Goal: Find specific page/section: Find specific page/section

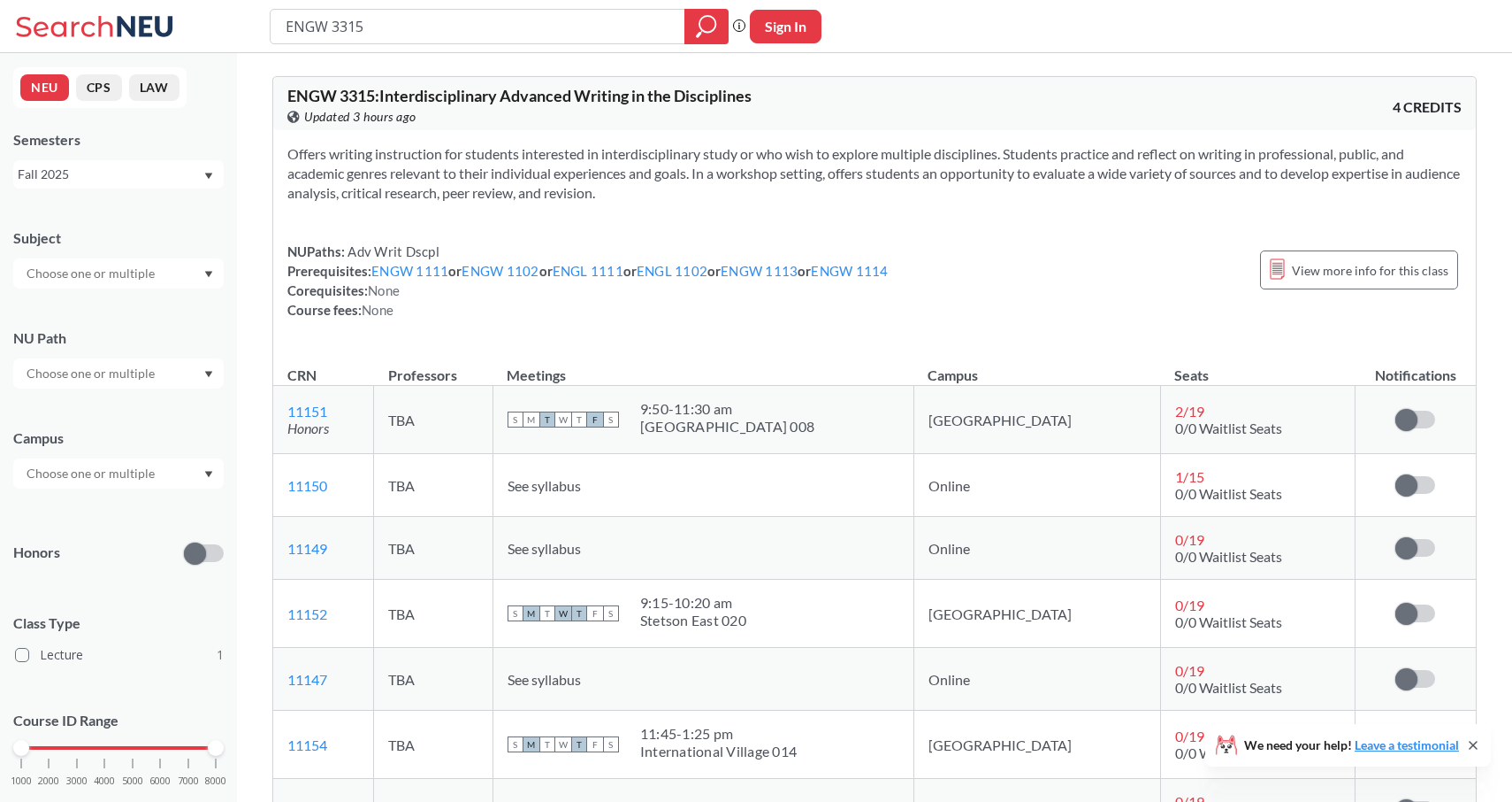
scroll to position [222, 0]
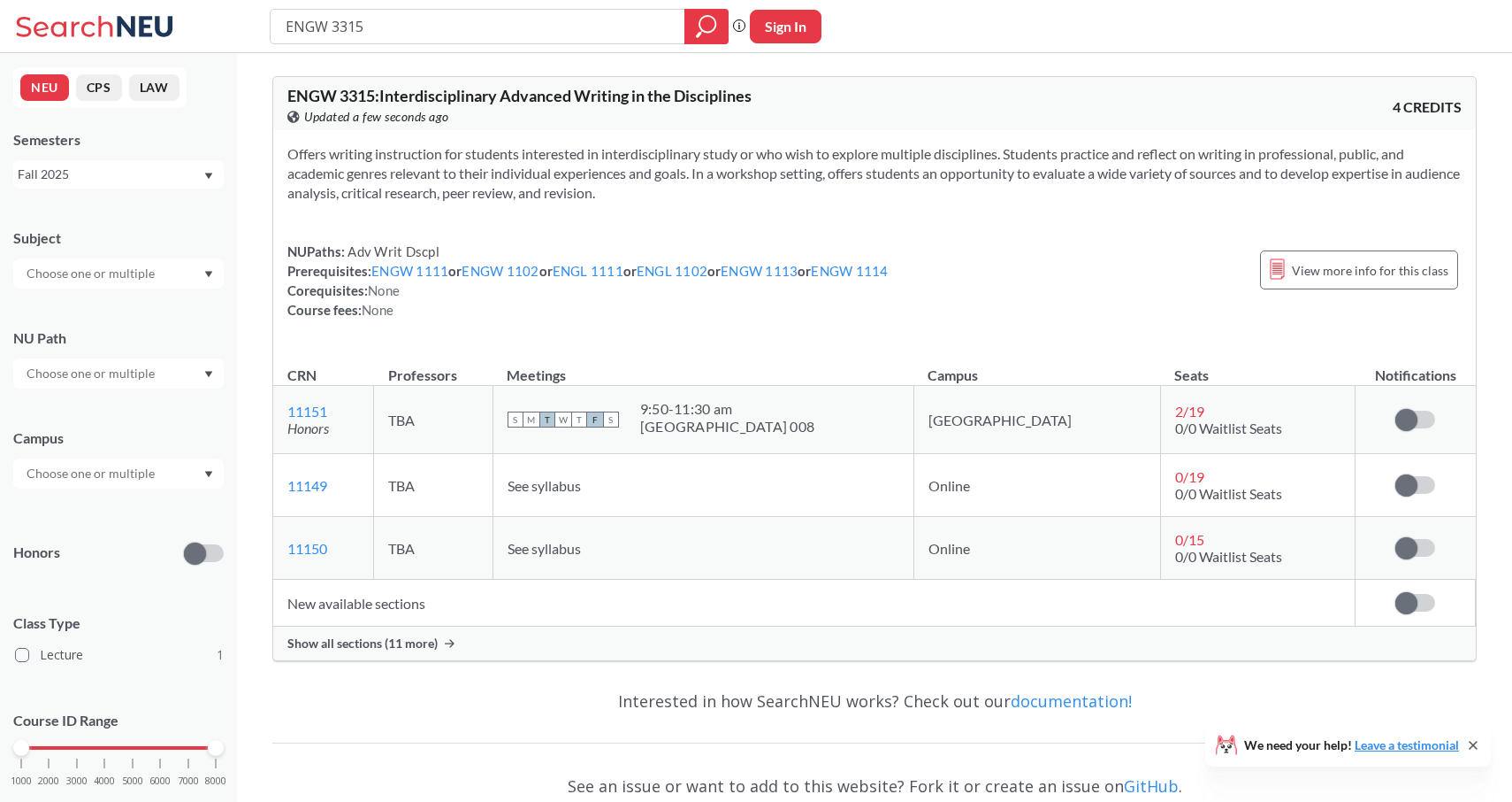
click at [376, 641] on span "Show all sections (11 more)" at bounding box center [362, 643] width 151 height 16
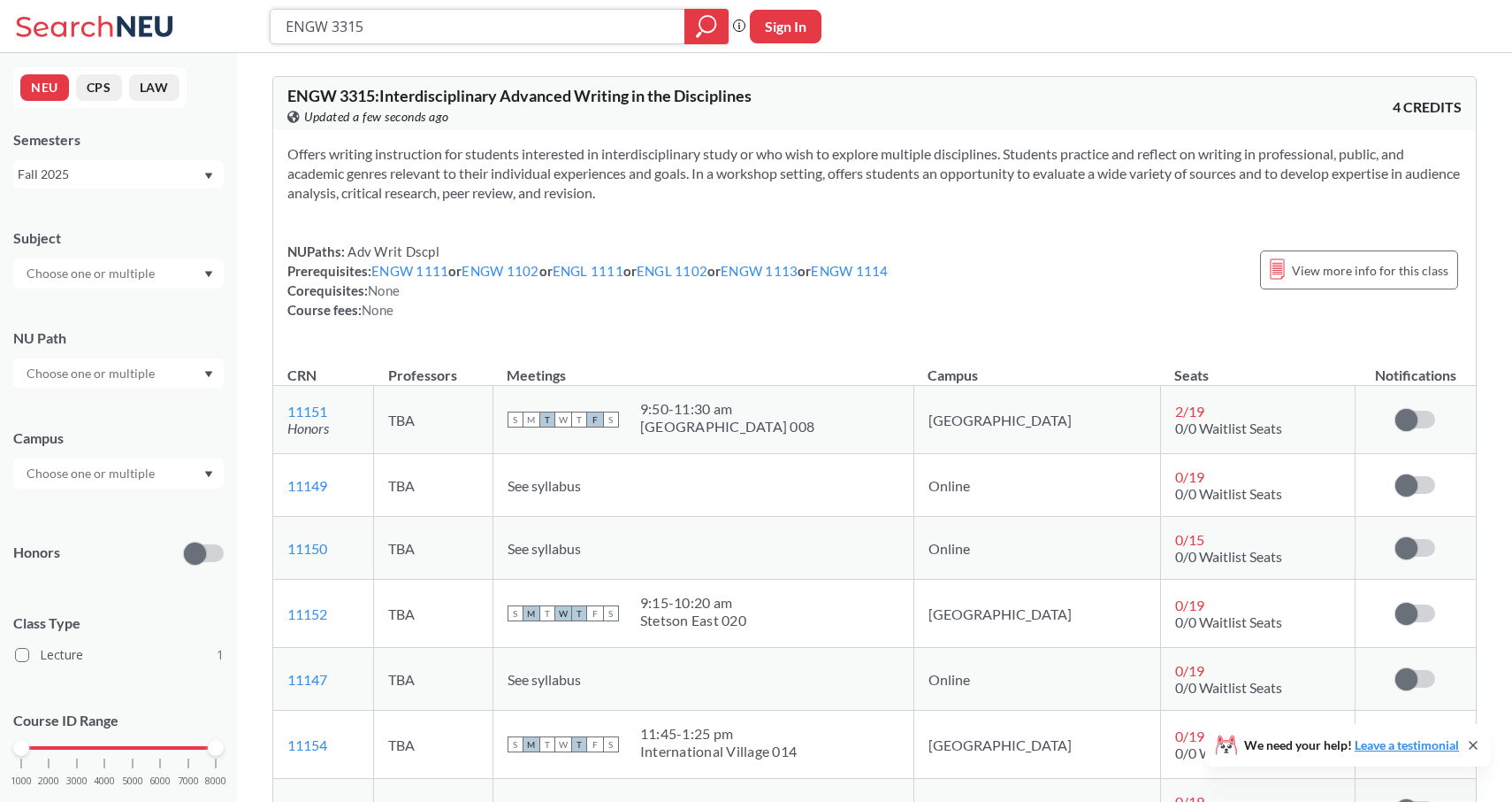
click at [417, 21] on input "ENGW 3315" at bounding box center [478, 26] width 388 height 30
type input "ENGW 3302"
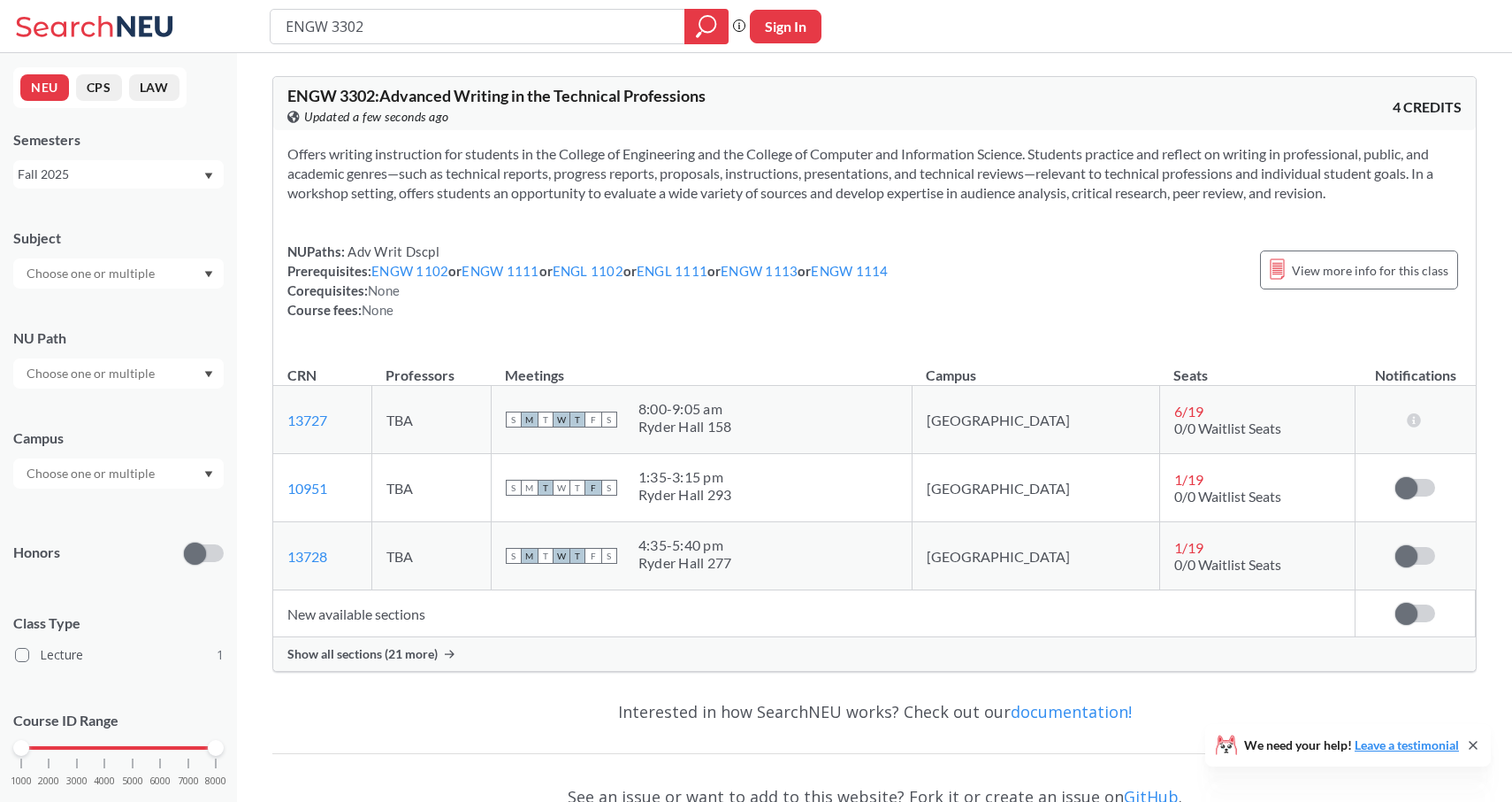
click at [385, 655] on span "Show all sections (21 more)" at bounding box center [362, 653] width 151 height 16
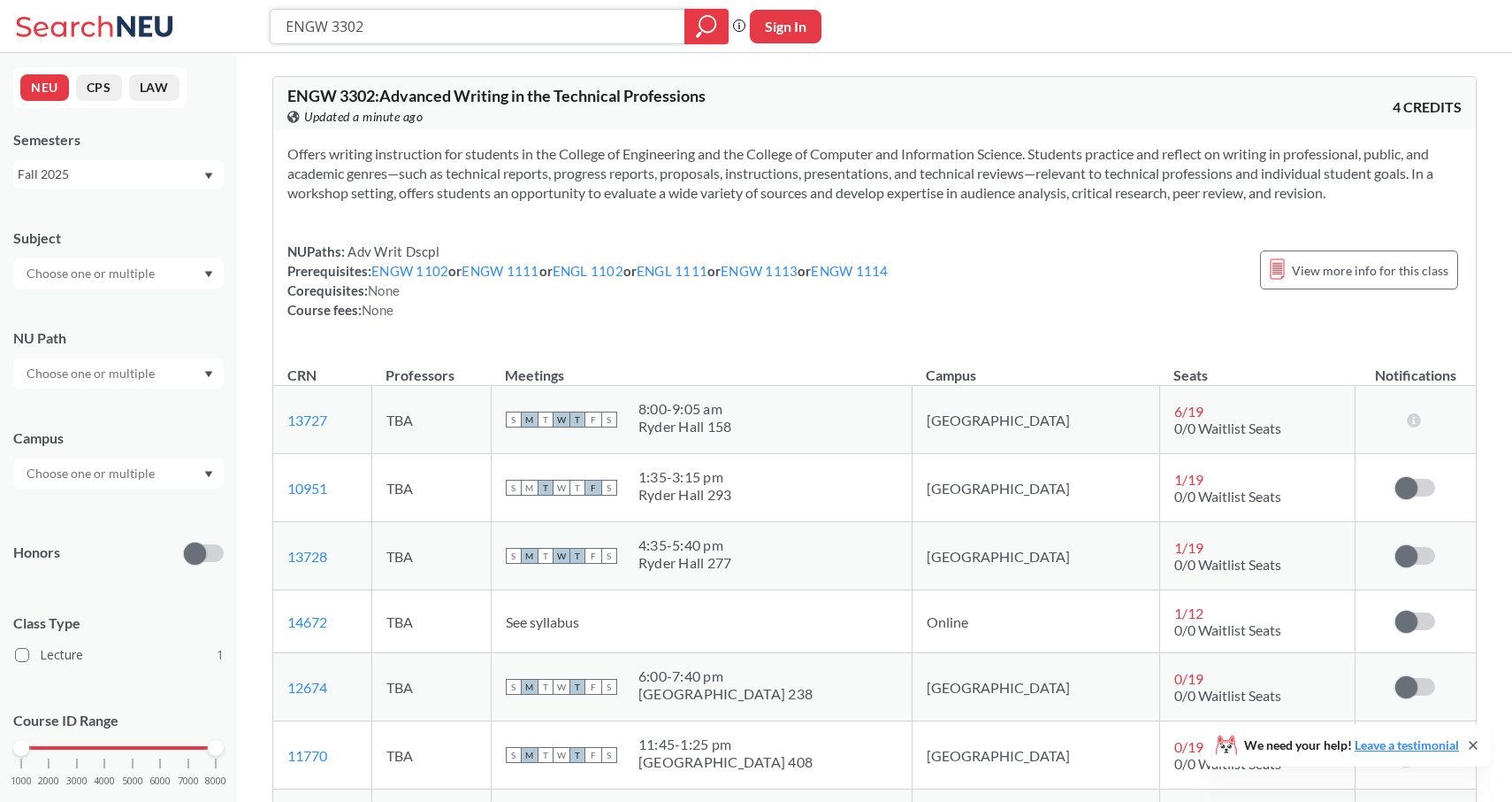
click at [384, 30] on input "ENGW 3302" at bounding box center [478, 26] width 388 height 30
type input "ENGW 3315"
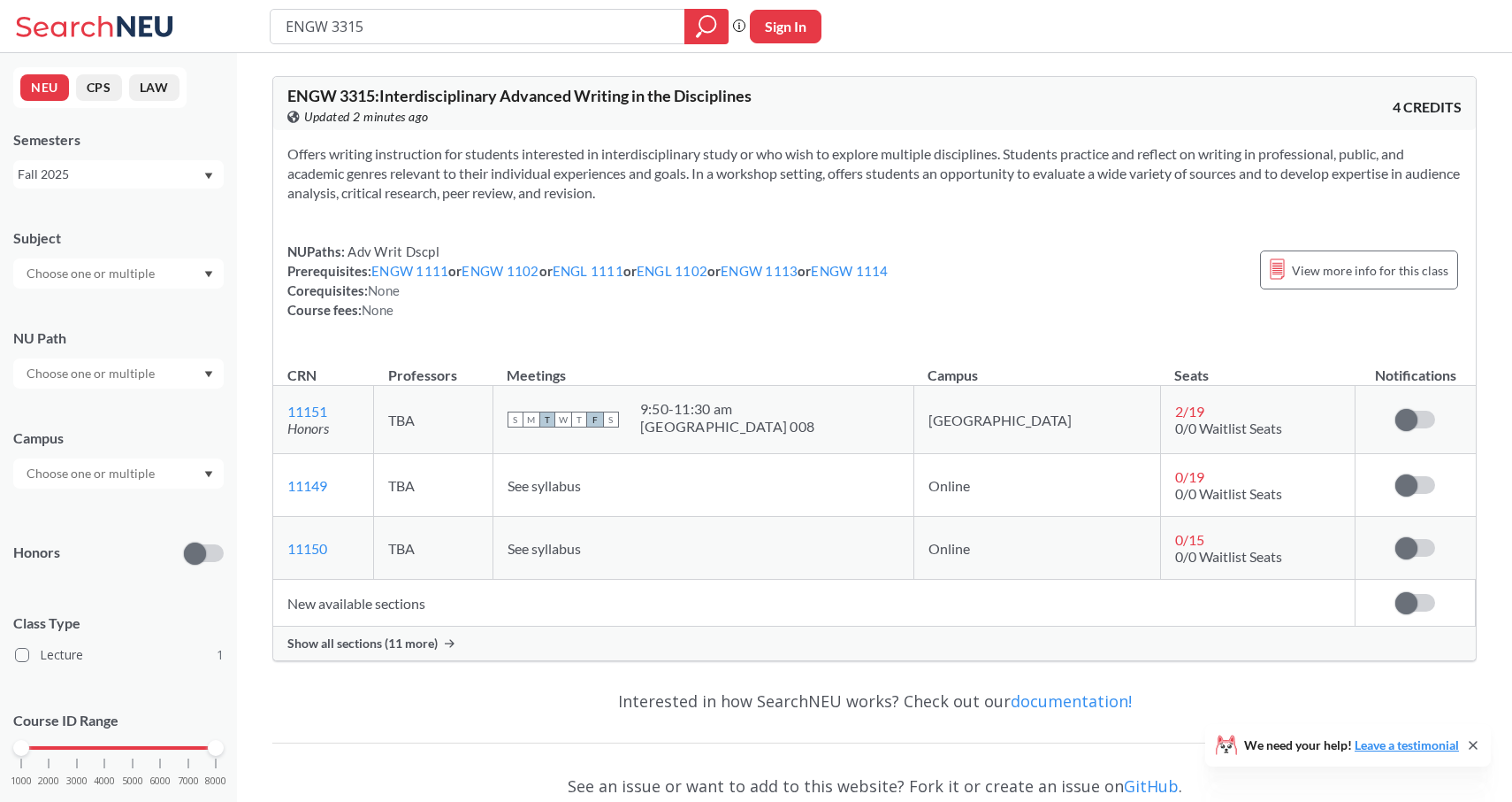
click at [353, 645] on span "Show all sections (11 more)" at bounding box center [362, 643] width 151 height 16
